Goal: Find specific page/section: Find specific page/section

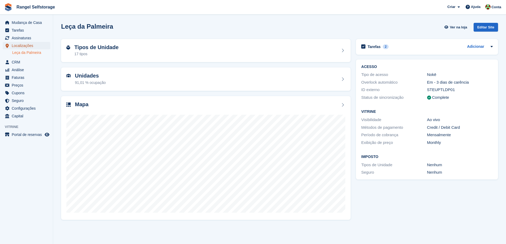
click at [20, 46] on span "Localizações" at bounding box center [28, 45] width 32 height 7
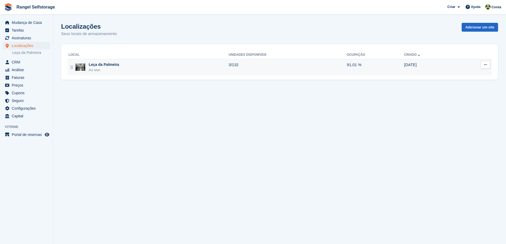
click at [118, 67] on div "Leça da Palmeira Ao vivo" at bounding box center [149, 67] width 160 height 11
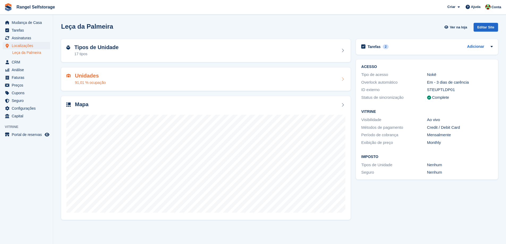
click at [161, 82] on div "Unidades 91,01 % ocupação" at bounding box center [205, 79] width 279 height 13
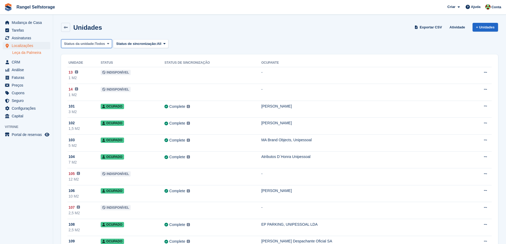
click at [106, 44] on span at bounding box center [108, 43] width 4 height 4
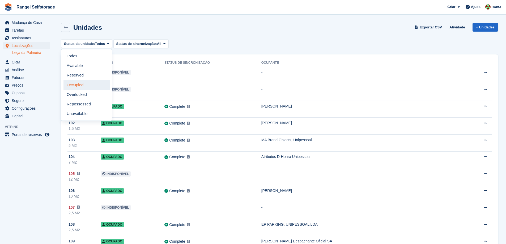
click at [94, 85] on link "Occupied" at bounding box center [86, 85] width 46 height 10
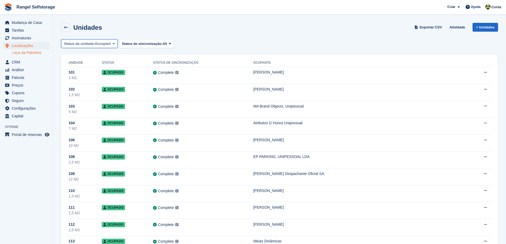
click at [113, 44] on icon at bounding box center [114, 43] width 2 height 3
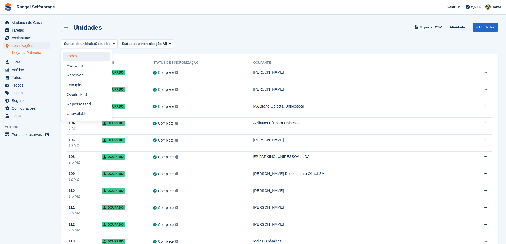
click at [97, 56] on link "Todos" at bounding box center [86, 57] width 46 height 10
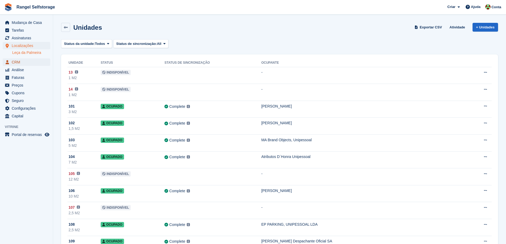
click at [19, 61] on span "CRM" at bounding box center [28, 61] width 32 height 7
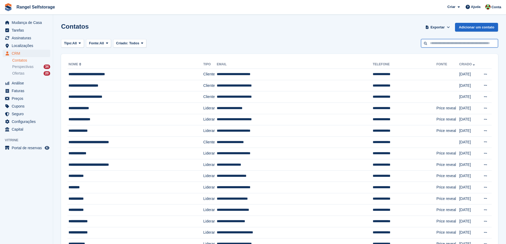
click at [441, 44] on input "text" at bounding box center [459, 43] width 77 height 9
type input "**********"
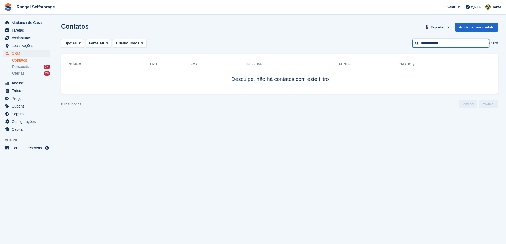
drag, startPoint x: 450, startPoint y: 44, endPoint x: 420, endPoint y: 44, distance: 30.5
click at [420, 44] on input "**********" at bounding box center [450, 43] width 77 height 9
type input "**********"
click at [23, 46] on span "Localizações" at bounding box center [28, 45] width 32 height 7
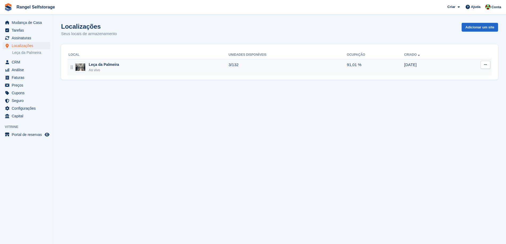
click at [115, 69] on div "Ao vivo" at bounding box center [104, 69] width 30 height 5
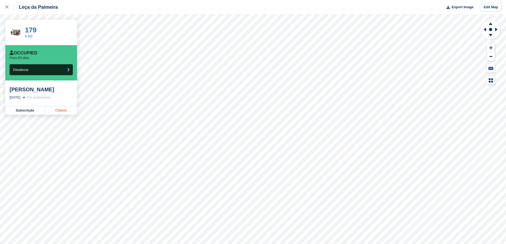
click at [56, 115] on link "Cliente" at bounding box center [61, 110] width 32 height 8
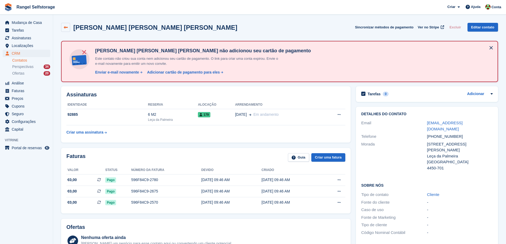
click at [65, 24] on link at bounding box center [65, 27] width 9 height 9
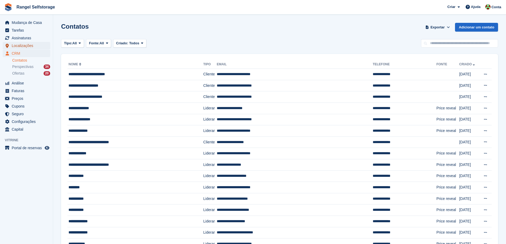
click at [19, 46] on span "Localizações" at bounding box center [28, 45] width 32 height 7
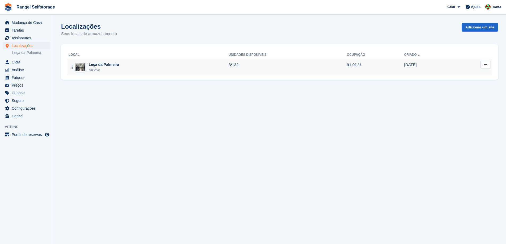
click at [124, 68] on div "Leça da Palmeira Ao vivo" at bounding box center [149, 67] width 160 height 11
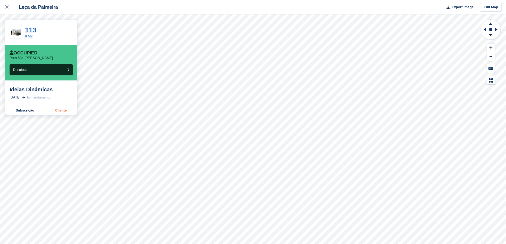
click at [66, 112] on link "Cliente" at bounding box center [61, 110] width 32 height 8
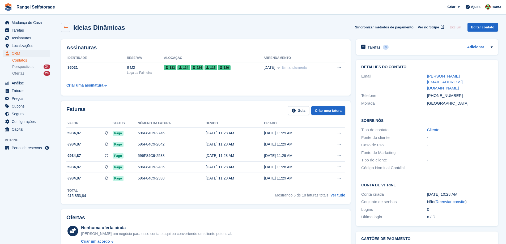
click at [67, 27] on icon at bounding box center [66, 27] width 4 height 4
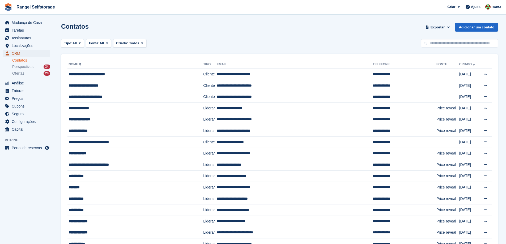
click at [19, 53] on span "CRM" at bounding box center [28, 53] width 32 height 7
click at [26, 45] on span "Localizações" at bounding box center [28, 45] width 32 height 7
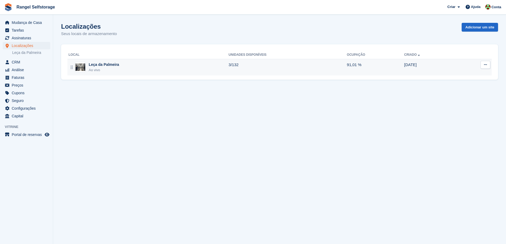
click at [125, 66] on div "Leça da Palmeira Ao vivo" at bounding box center [149, 67] width 160 height 11
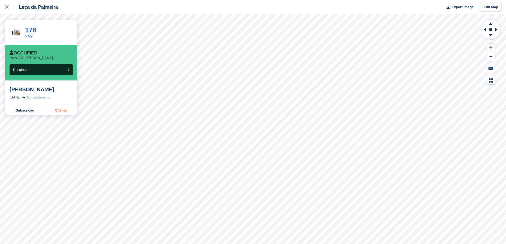
click at [64, 109] on link "Cliente" at bounding box center [61, 110] width 32 height 8
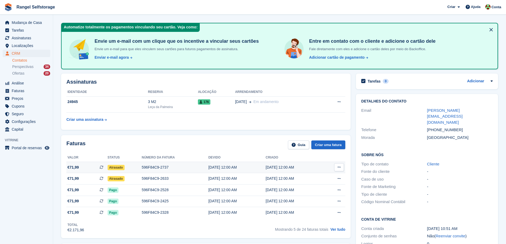
scroll to position [27, 0]
